Goal: Information Seeking & Learning: Find specific fact

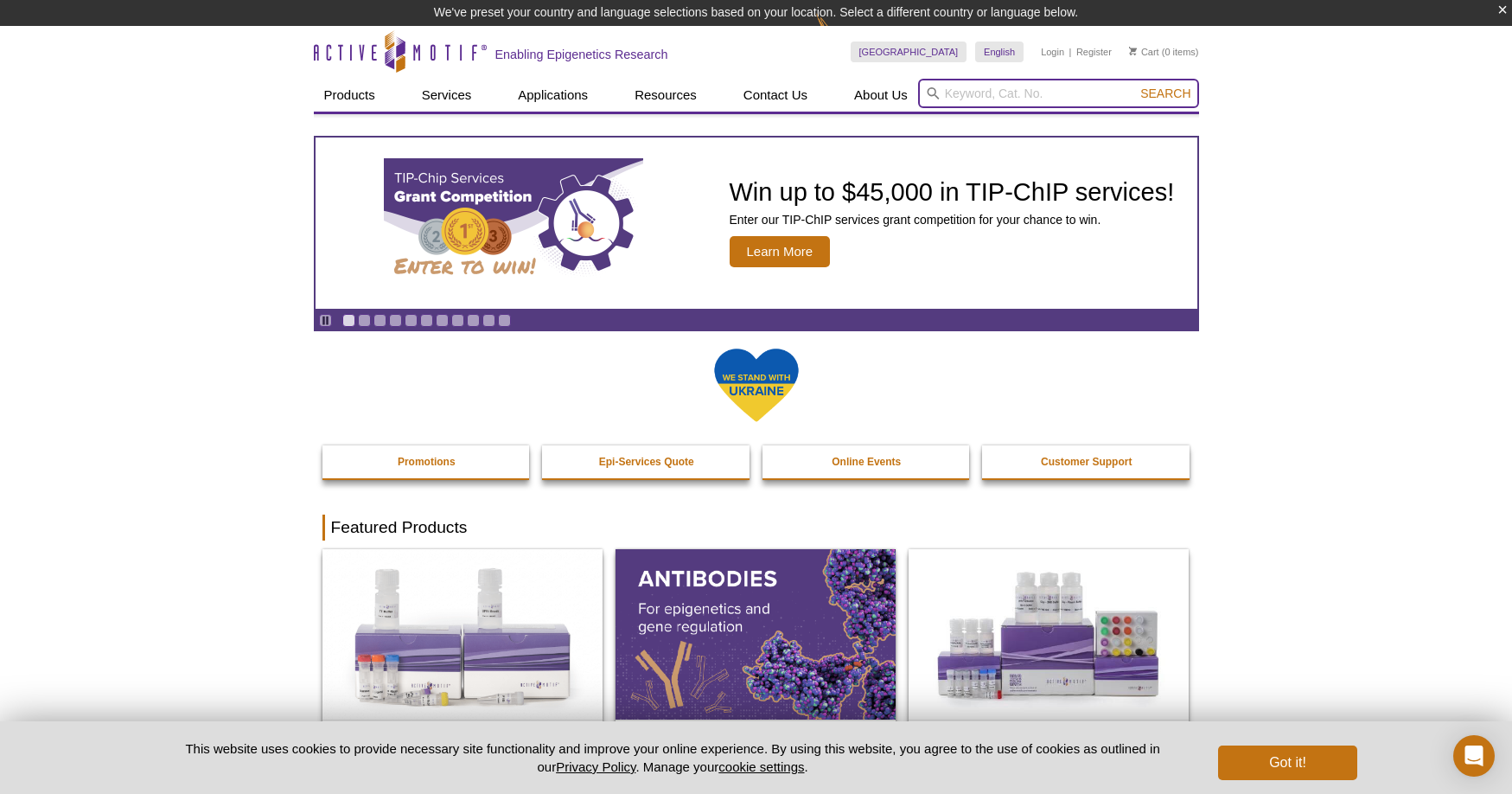
click at [998, 96] on input "search" at bounding box center [1059, 94] width 281 height 29
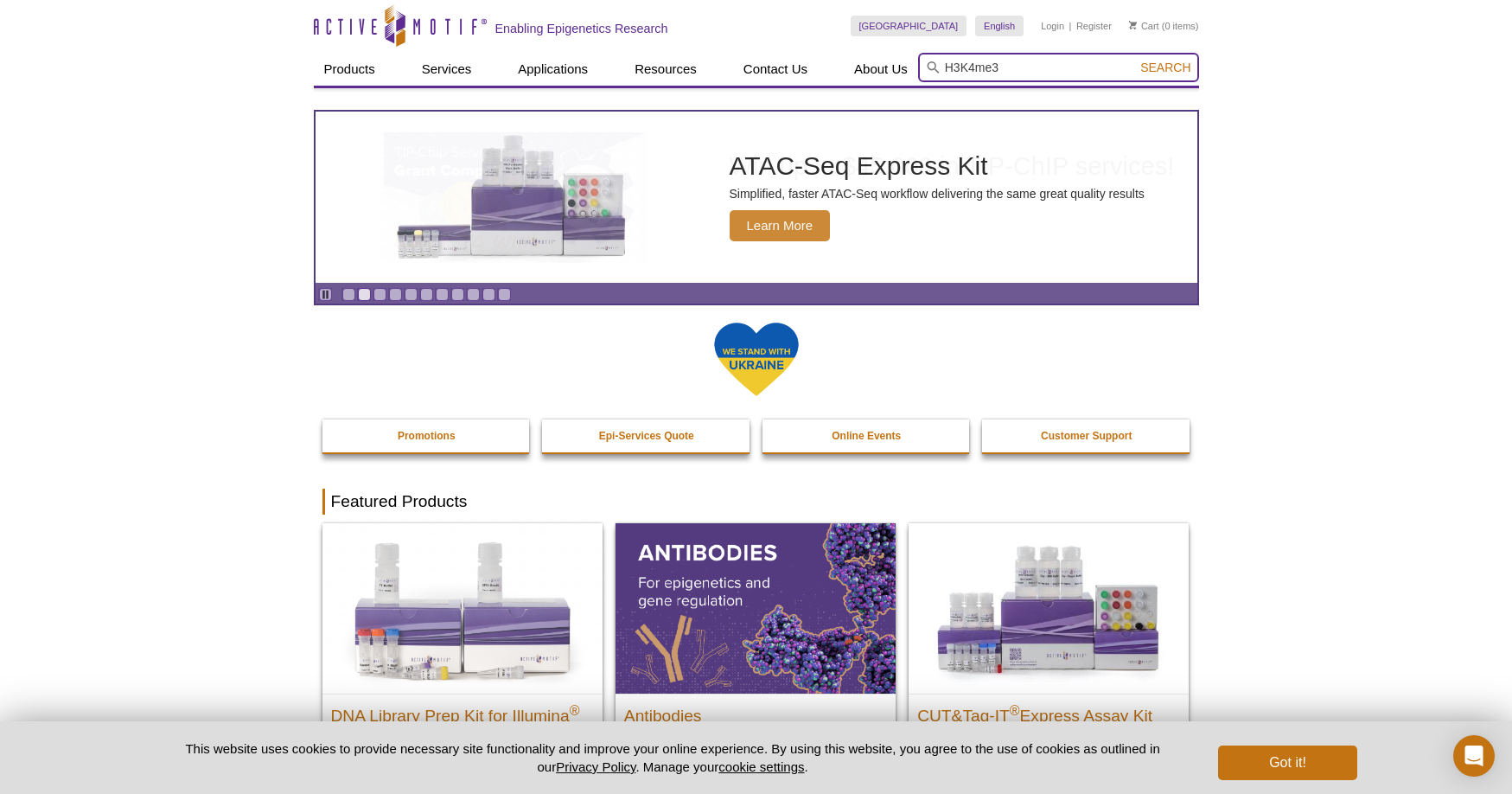
type input "H3K4me3"
click at [1135, 60] on button "Search" at bounding box center [1165, 67] width 61 height 16
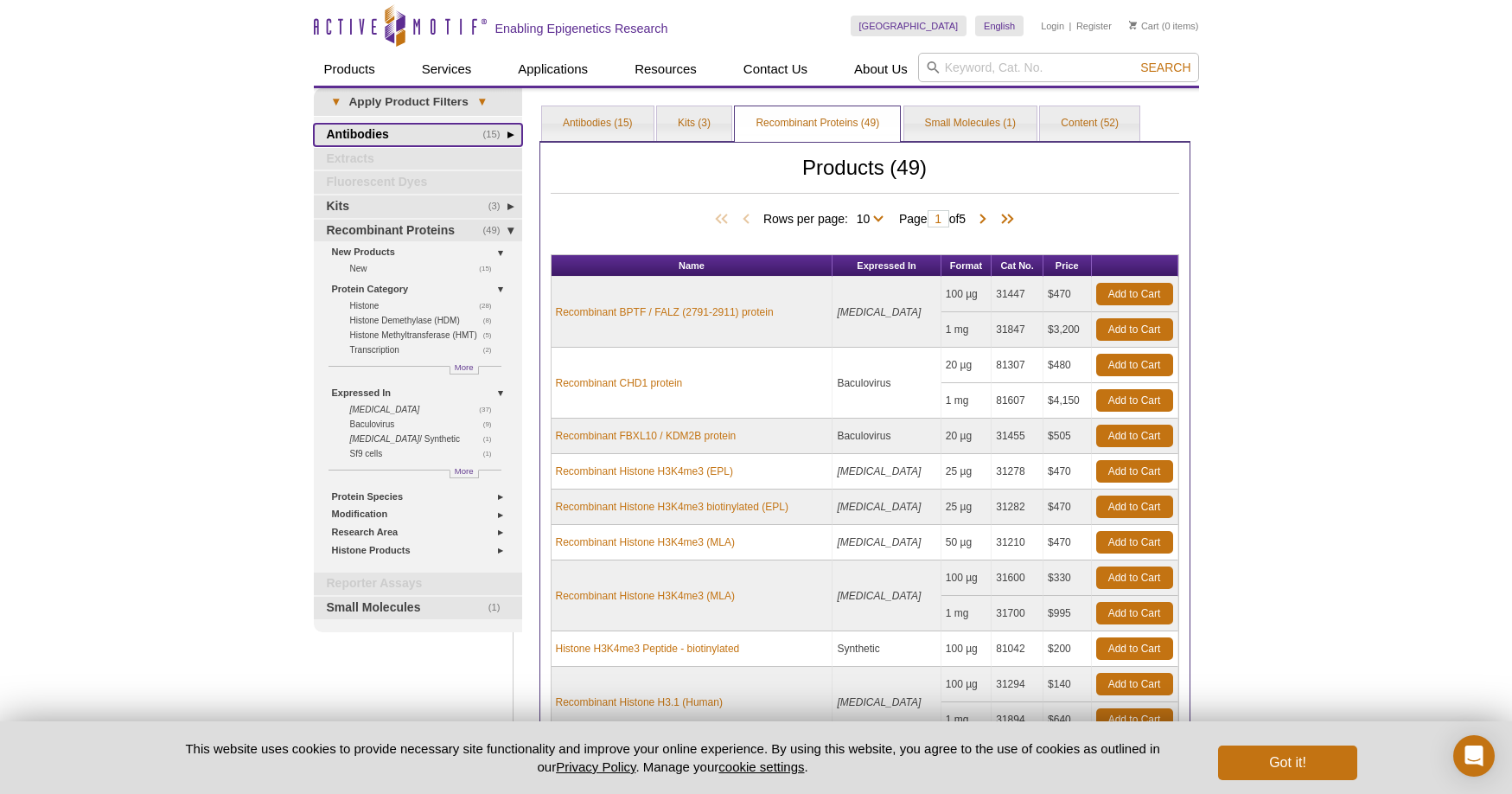
click at [367, 135] on link "(15) Antibodies" at bounding box center [417, 135] width 208 height 22
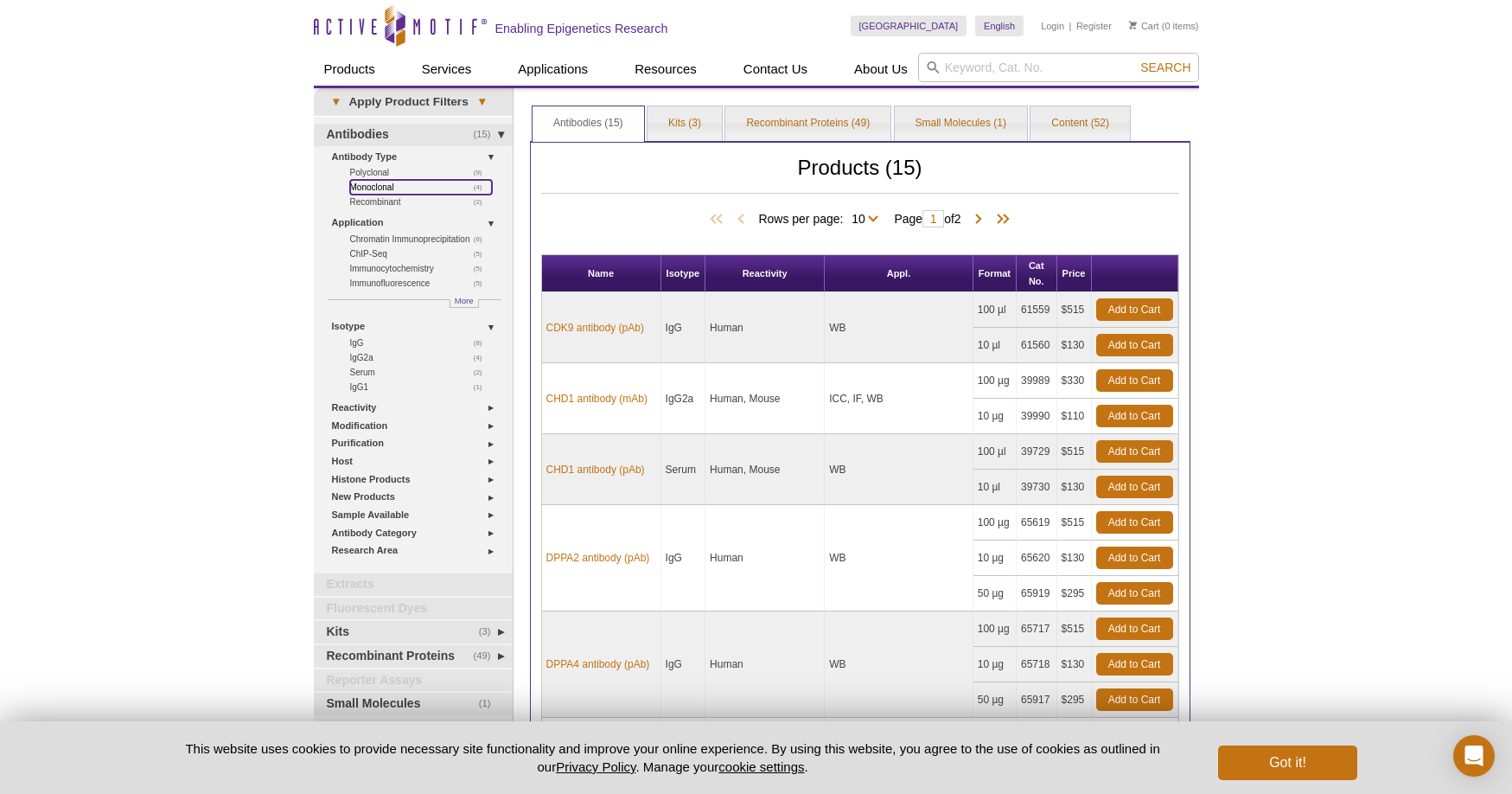
click at [377, 186] on link "(4) Monoclonal" at bounding box center [421, 187] width 142 height 15
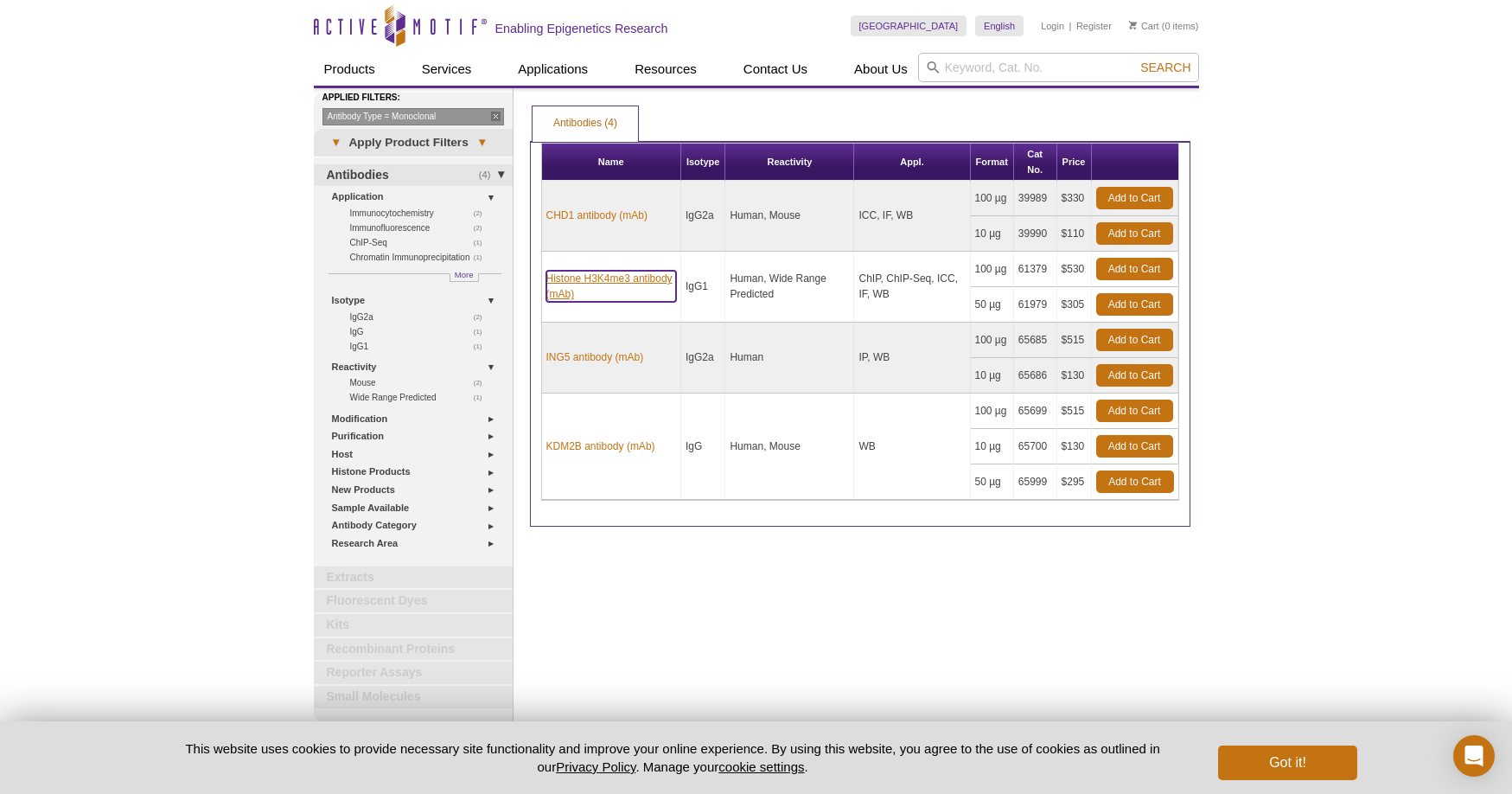
click at [635, 281] on link "Histone H3K4me3 antibody (mAb)" at bounding box center [610, 286] width 130 height 31
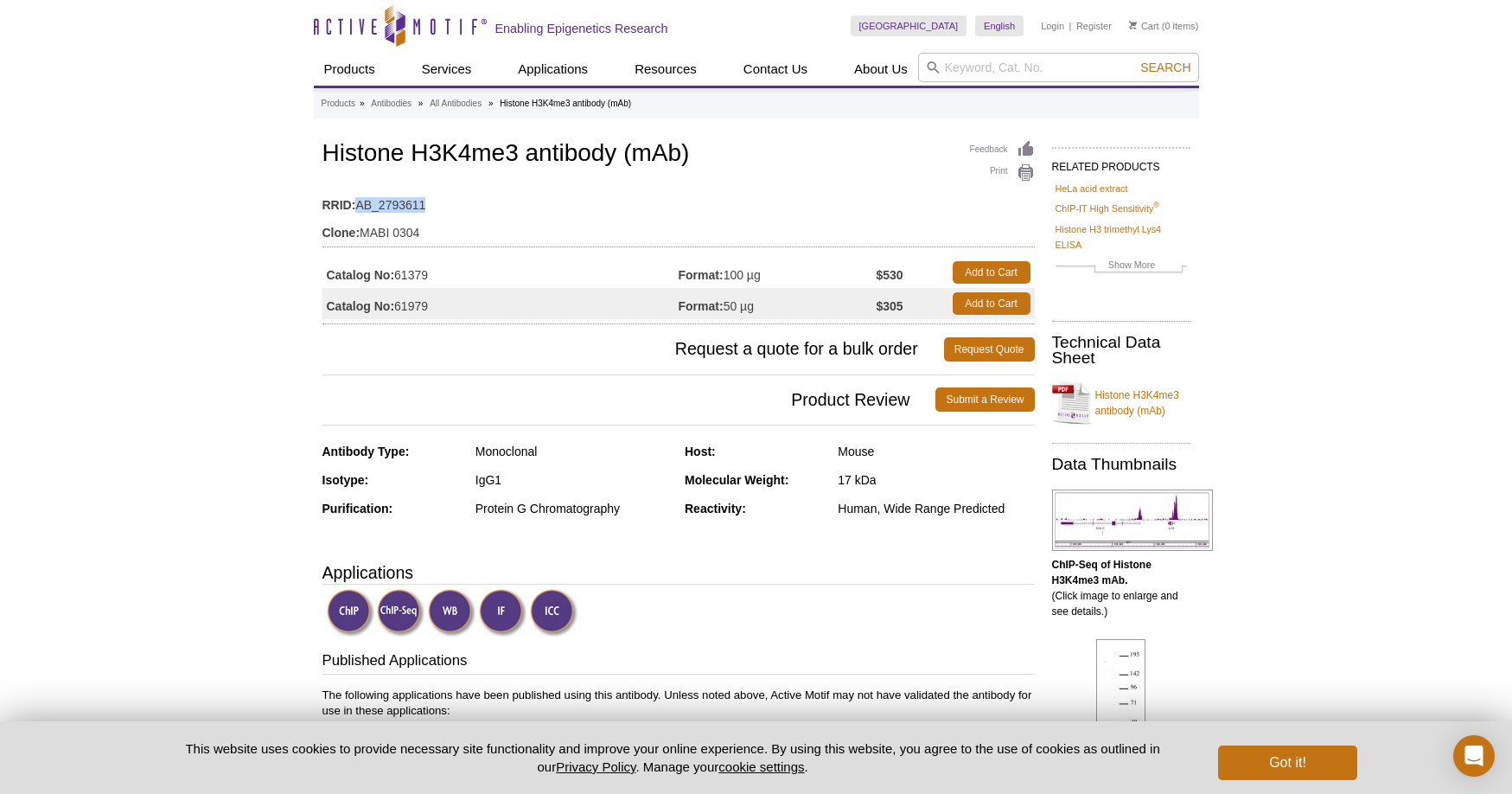
drag, startPoint x: 357, startPoint y: 207, endPoint x: 425, endPoint y: 207, distance: 68.0
click at [425, 207] on td "RRID: AB_2793611" at bounding box center [678, 200] width 712 height 27
copy td "AB_2793611"
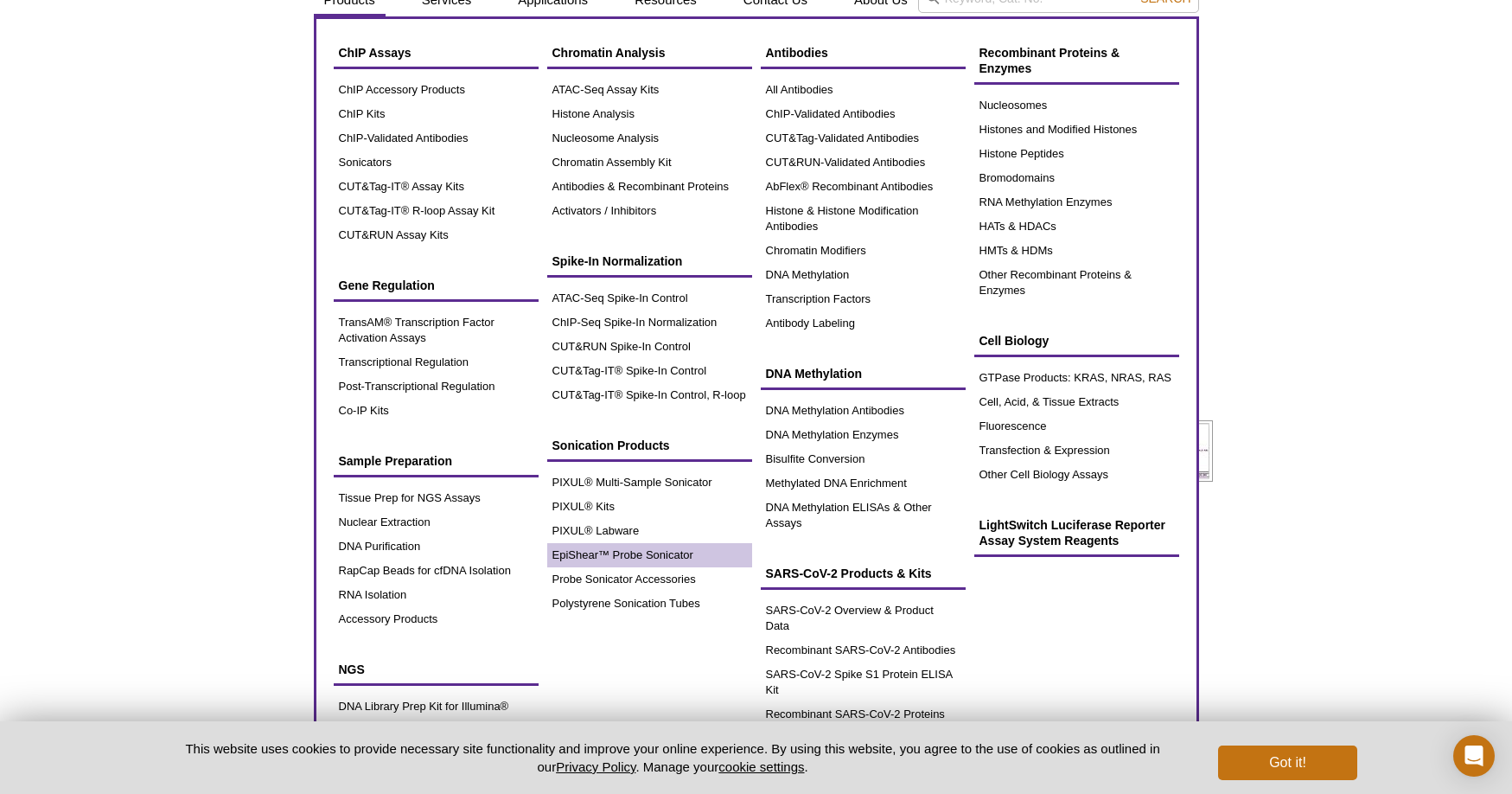
scroll to position [56, 0]
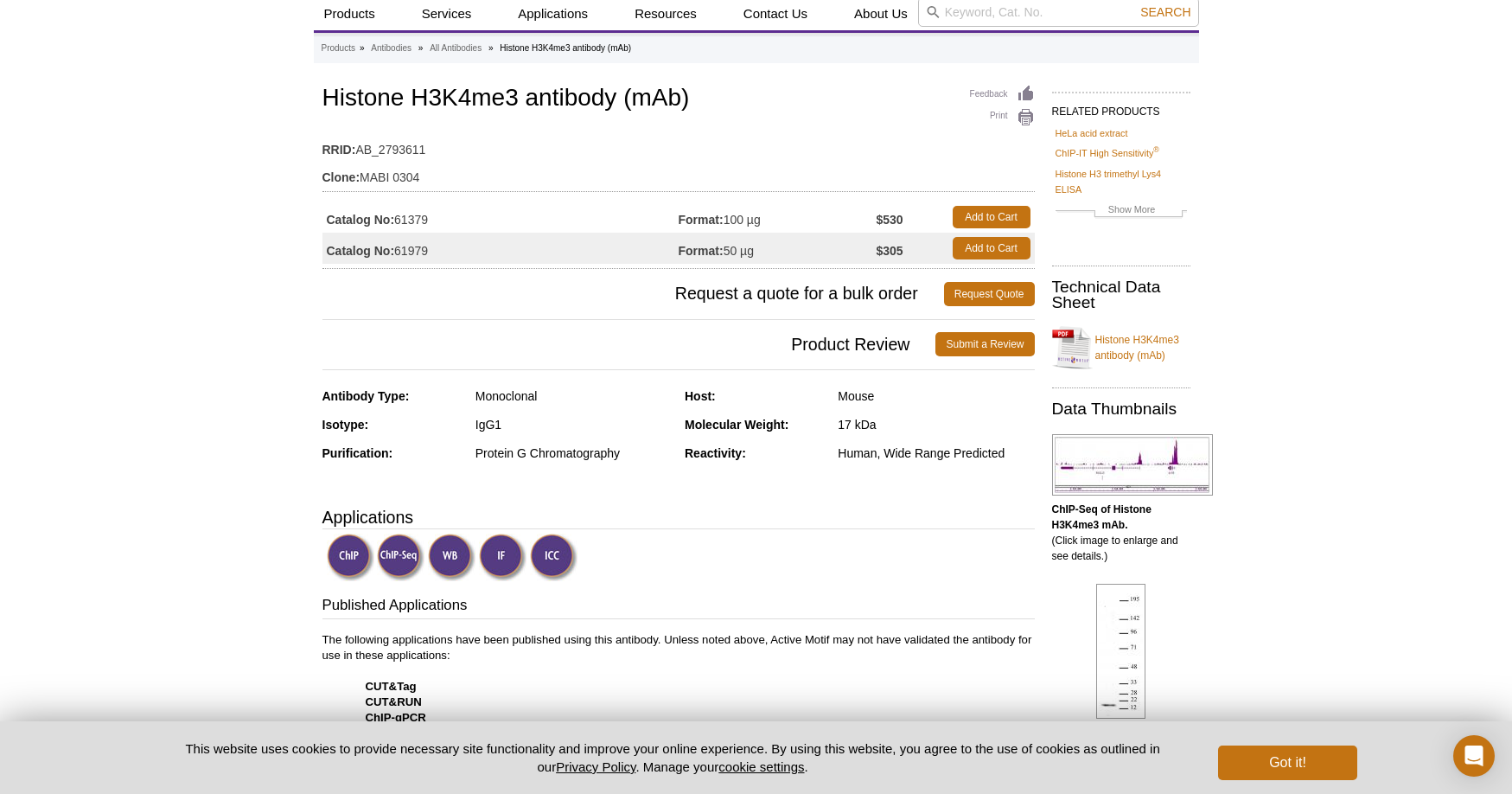
drag, startPoint x: 108, startPoint y: 310, endPoint x: 281, endPoint y: 291, distance: 174.0
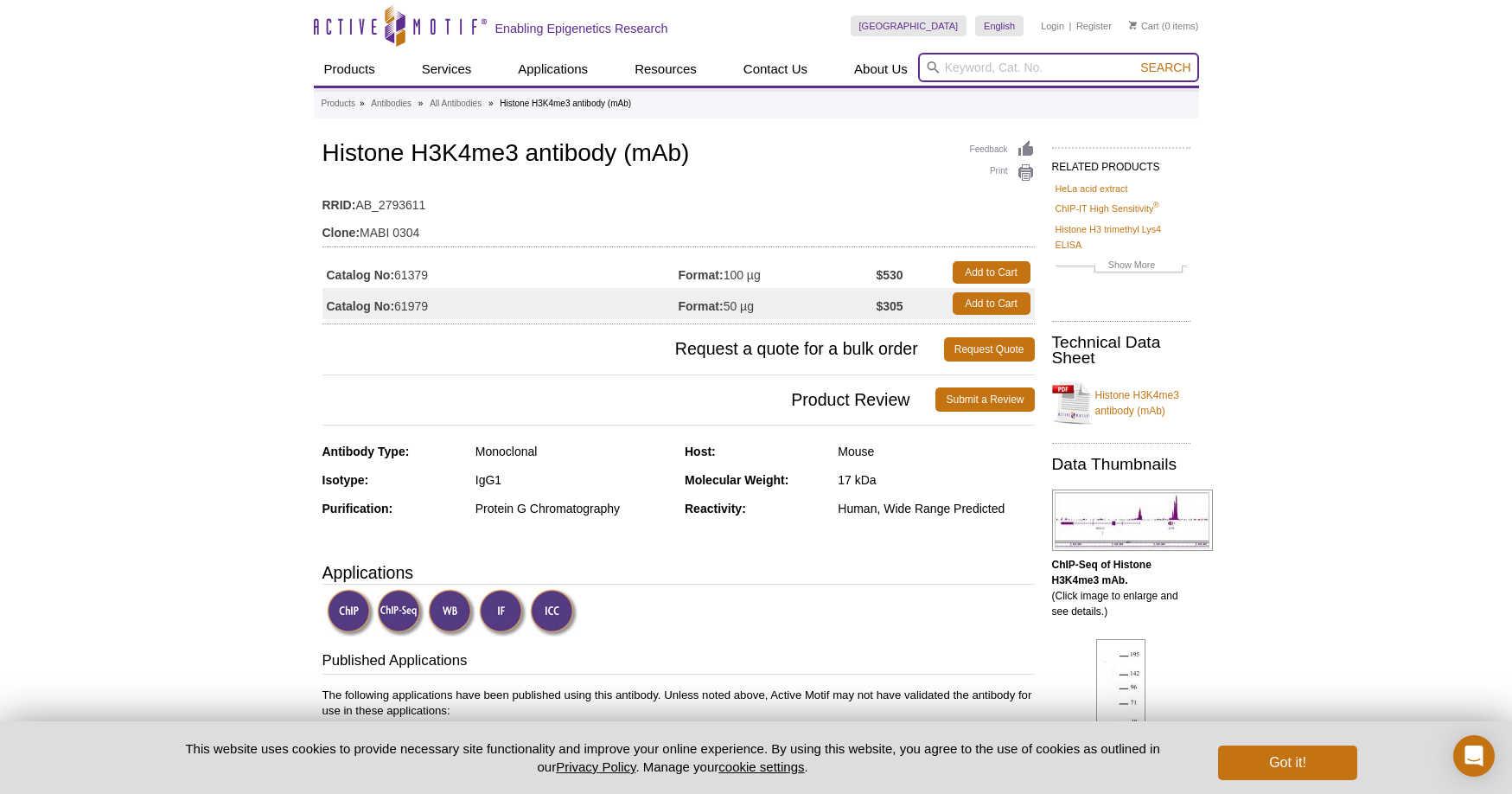
click at [995, 66] on input "search" at bounding box center [1059, 67] width 281 height 29
type input "IgG1 isotype"
click at [1135, 60] on button "Search" at bounding box center [1165, 67] width 61 height 16
click at [978, 65] on input "search" at bounding box center [1059, 67] width 281 height 29
type input "Mouse IgG"
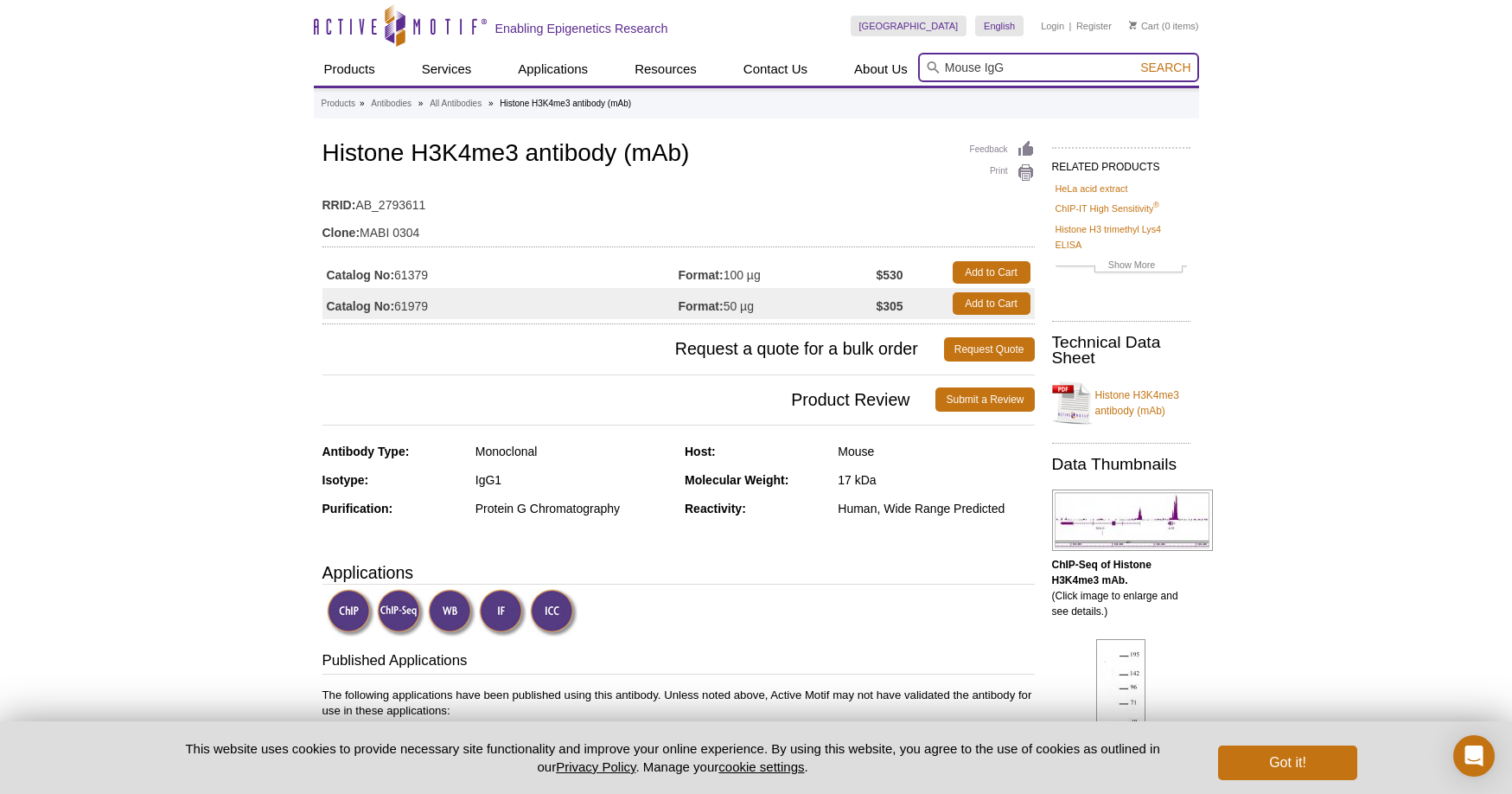
click at [1135, 60] on button "Search" at bounding box center [1165, 67] width 61 height 16
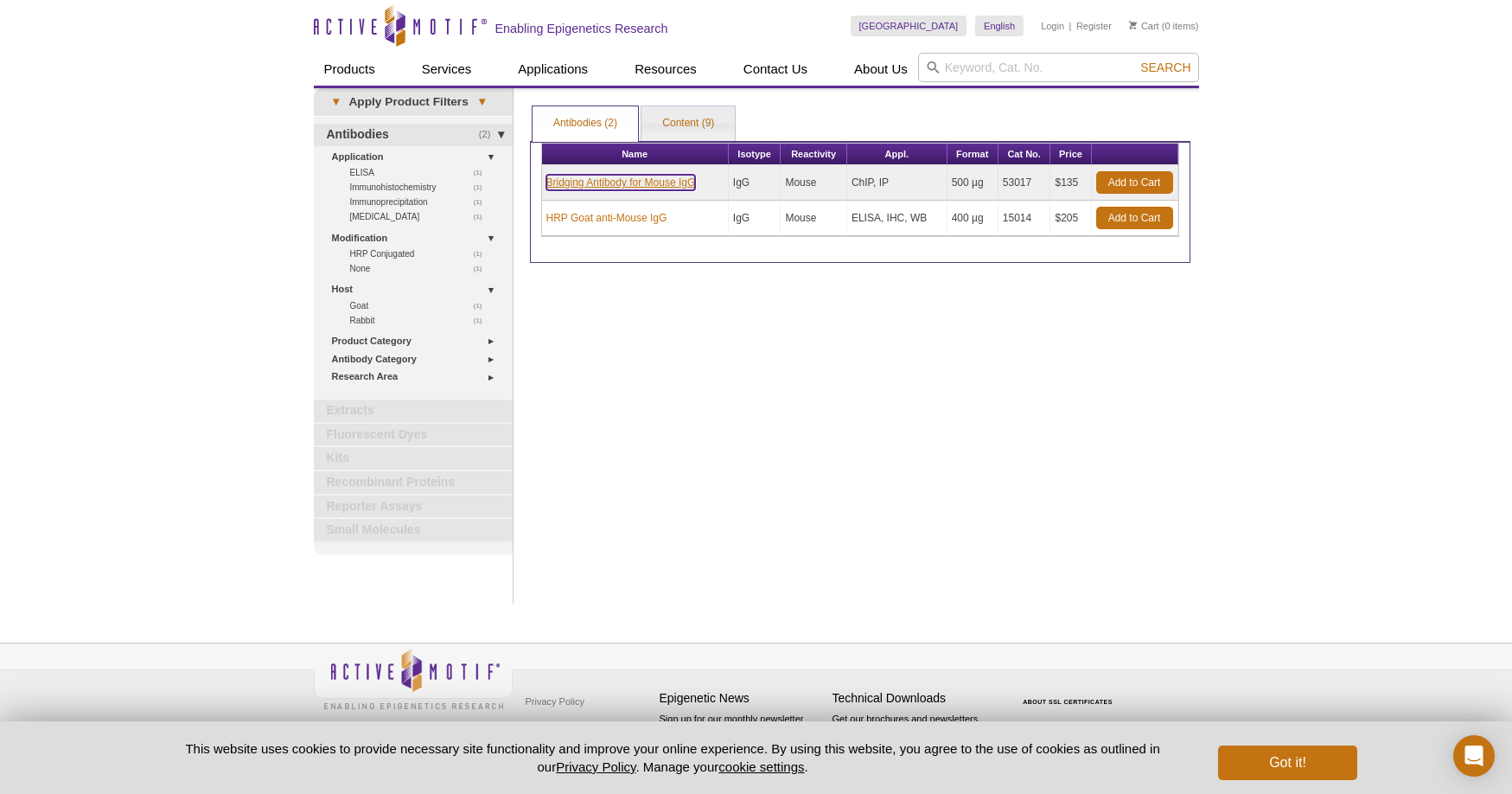
click at [678, 186] on link "Bridging Antibody for Mouse IgG" at bounding box center [620, 183] width 149 height 16
click at [680, 124] on link "Content (9)" at bounding box center [689, 123] width 94 height 34
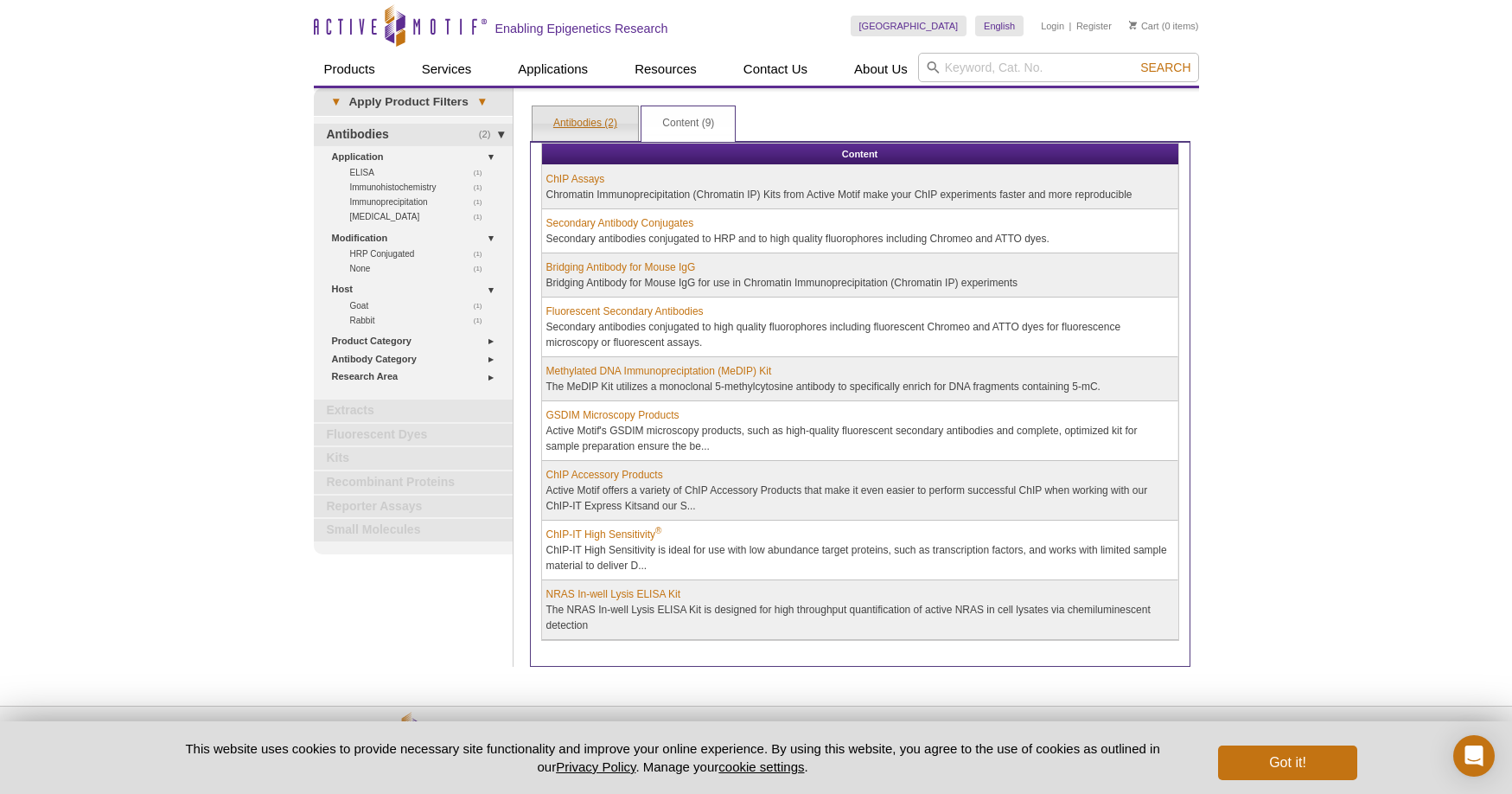
click at [598, 124] on link "Antibodies (2)" at bounding box center [585, 123] width 105 height 34
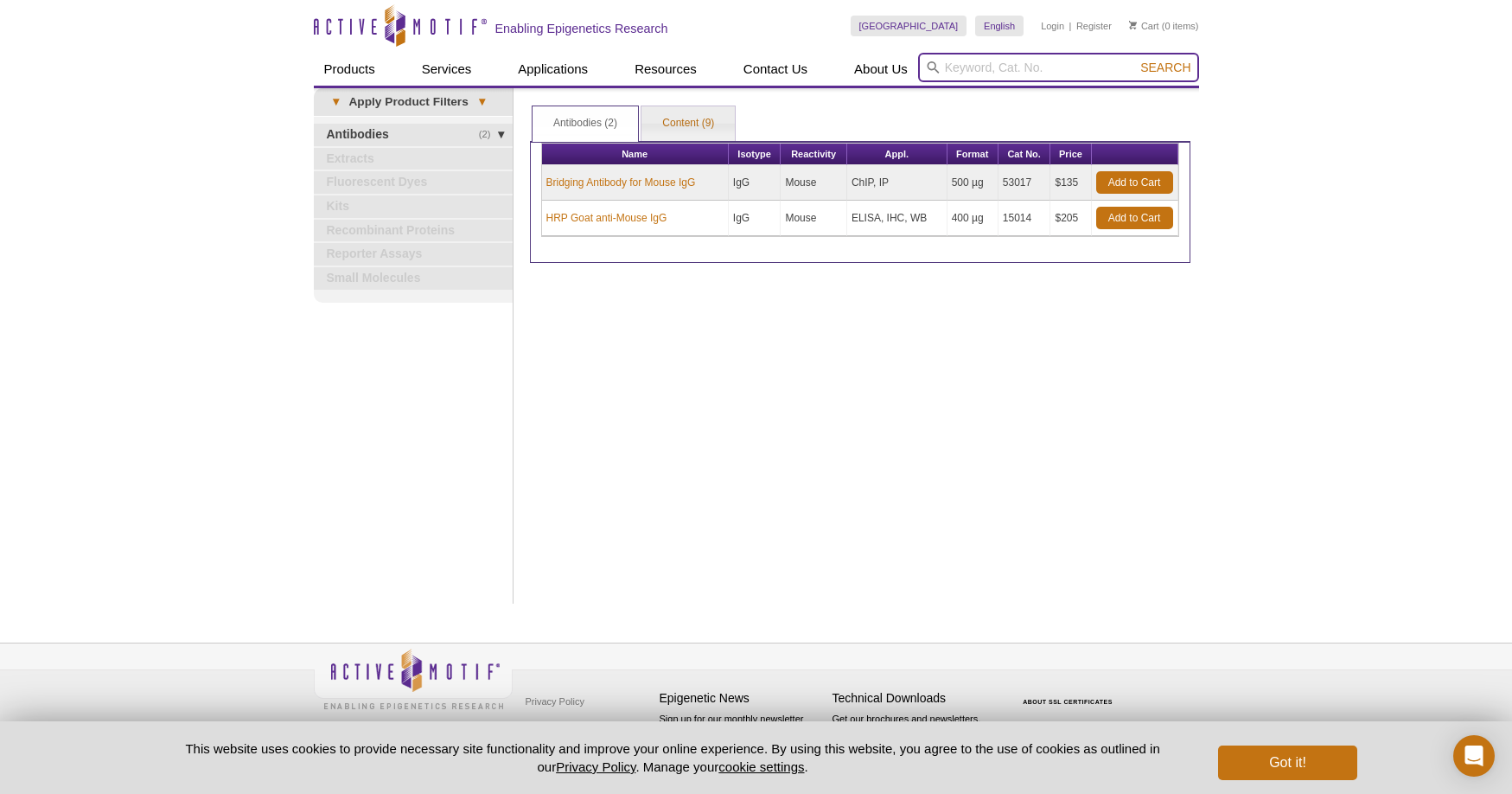
click at [996, 70] on input "search" at bounding box center [1059, 67] width 281 height 29
type input "IgG1"
click at [1135, 60] on button "Search" at bounding box center [1165, 67] width 61 height 16
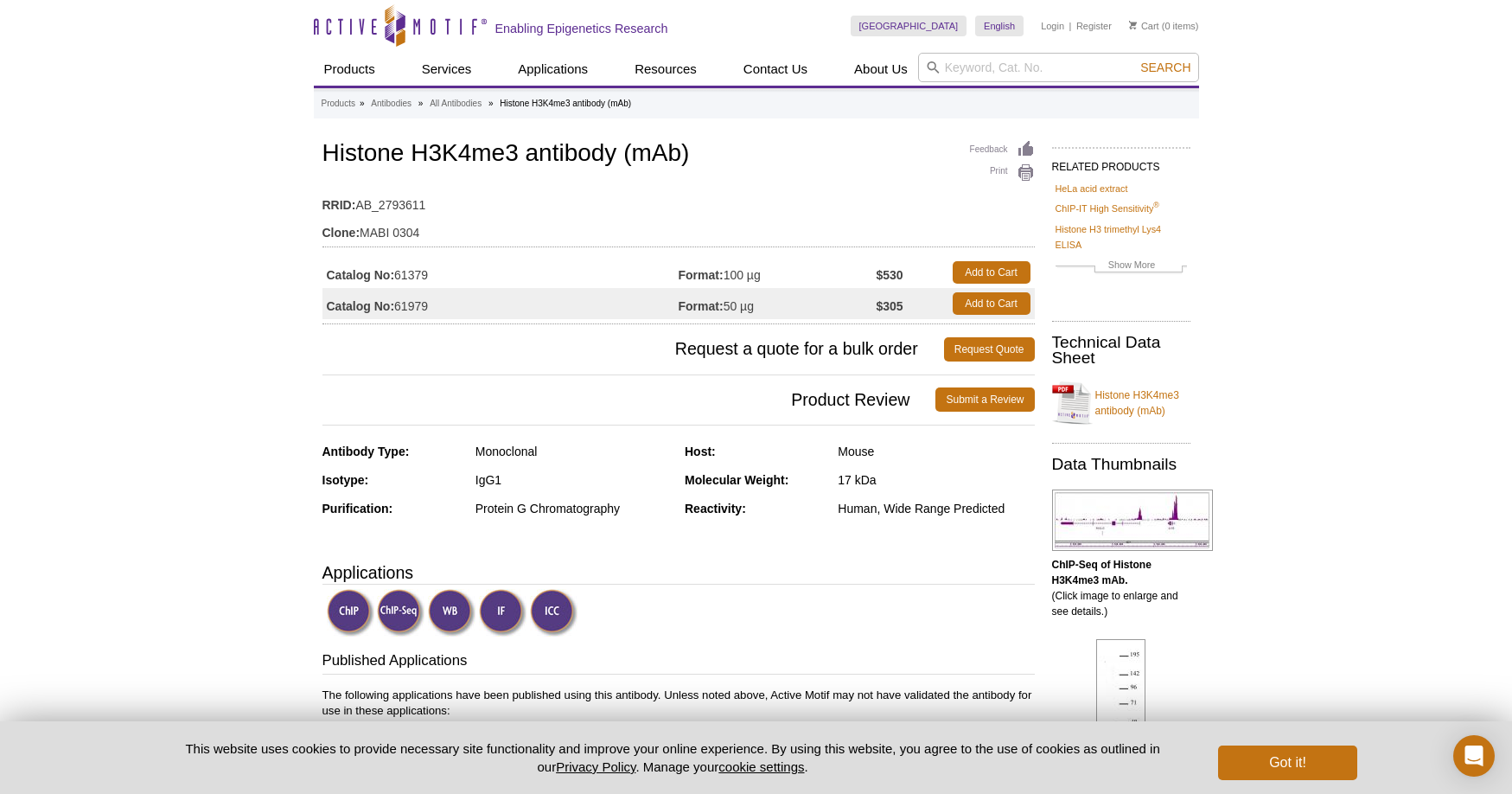
drag, startPoint x: 328, startPoint y: 309, endPoint x: 493, endPoint y: 309, distance: 165.0
click at [493, 309] on td "Catalog No: 61979" at bounding box center [500, 304] width 357 height 31
copy td "Catalog No: 61979"
